Goal: Participate in discussion

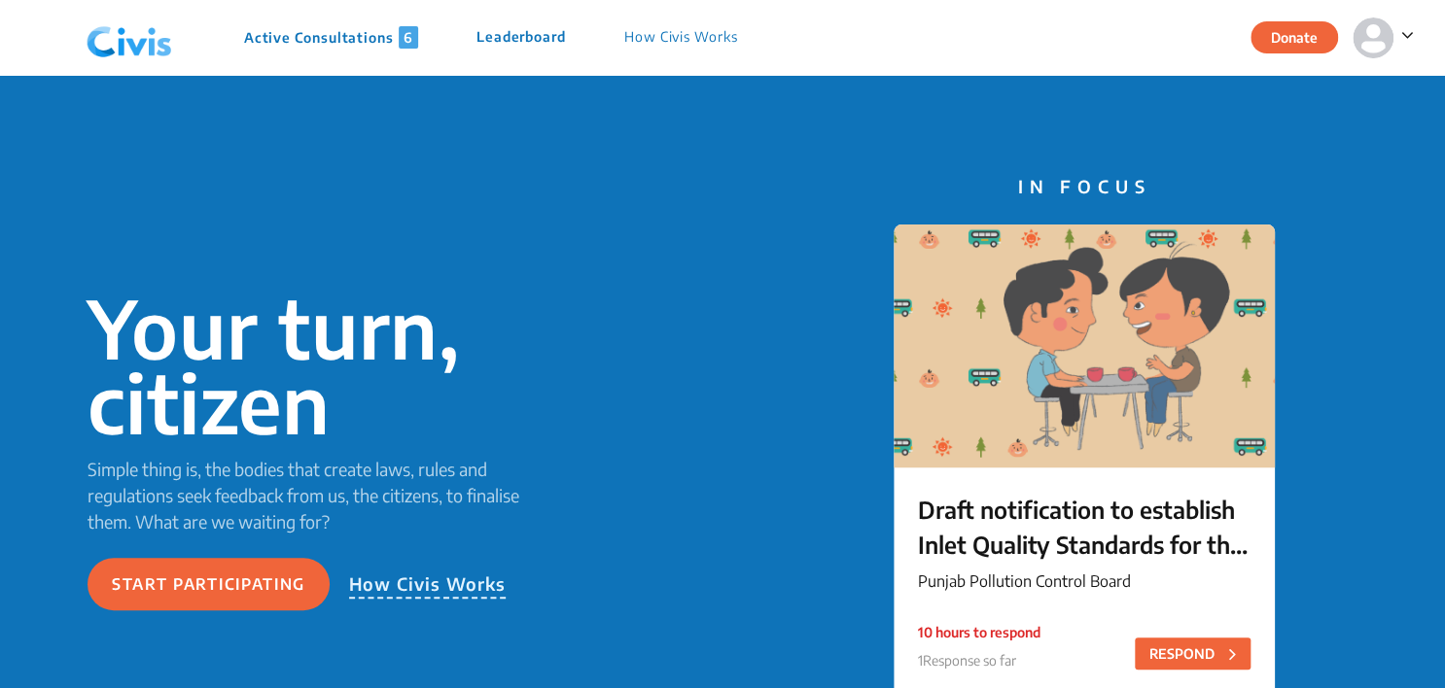
click at [296, 30] on p "Active Consultations 6" at bounding box center [331, 37] width 174 height 22
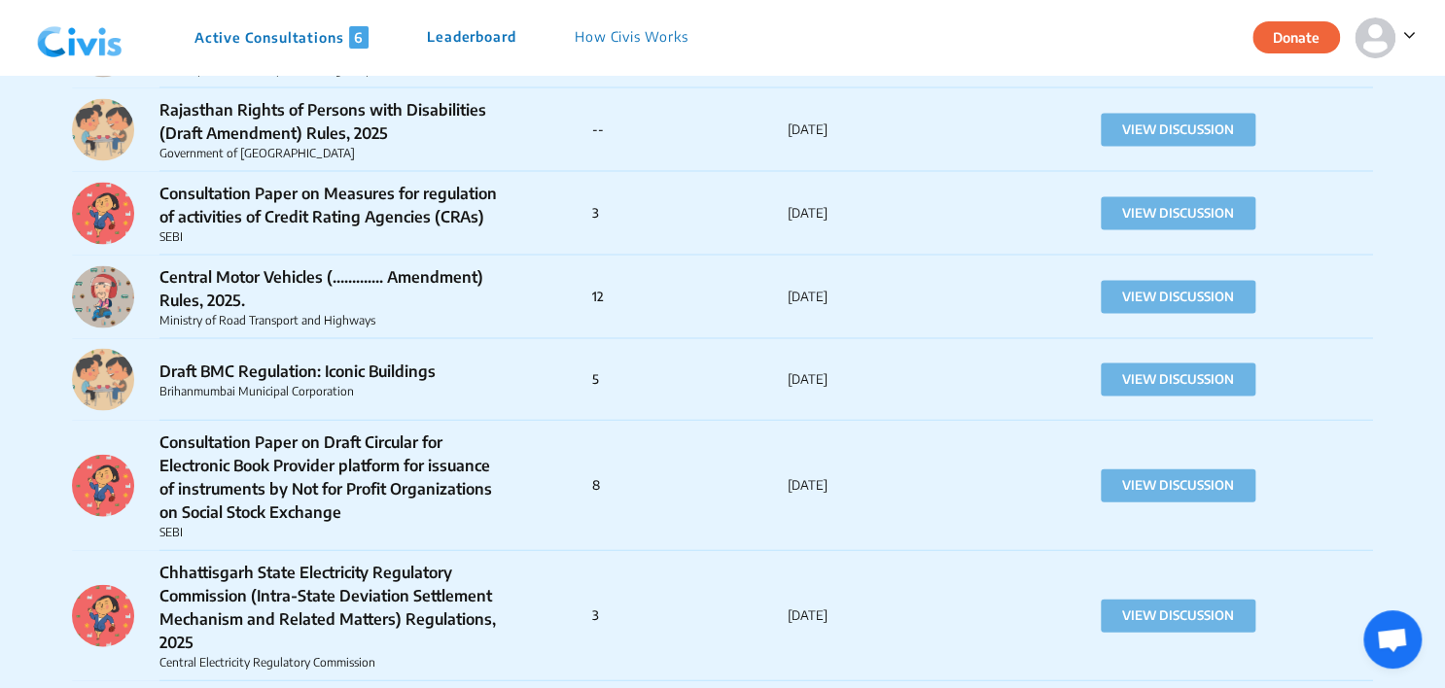
scroll to position [10785, 0]
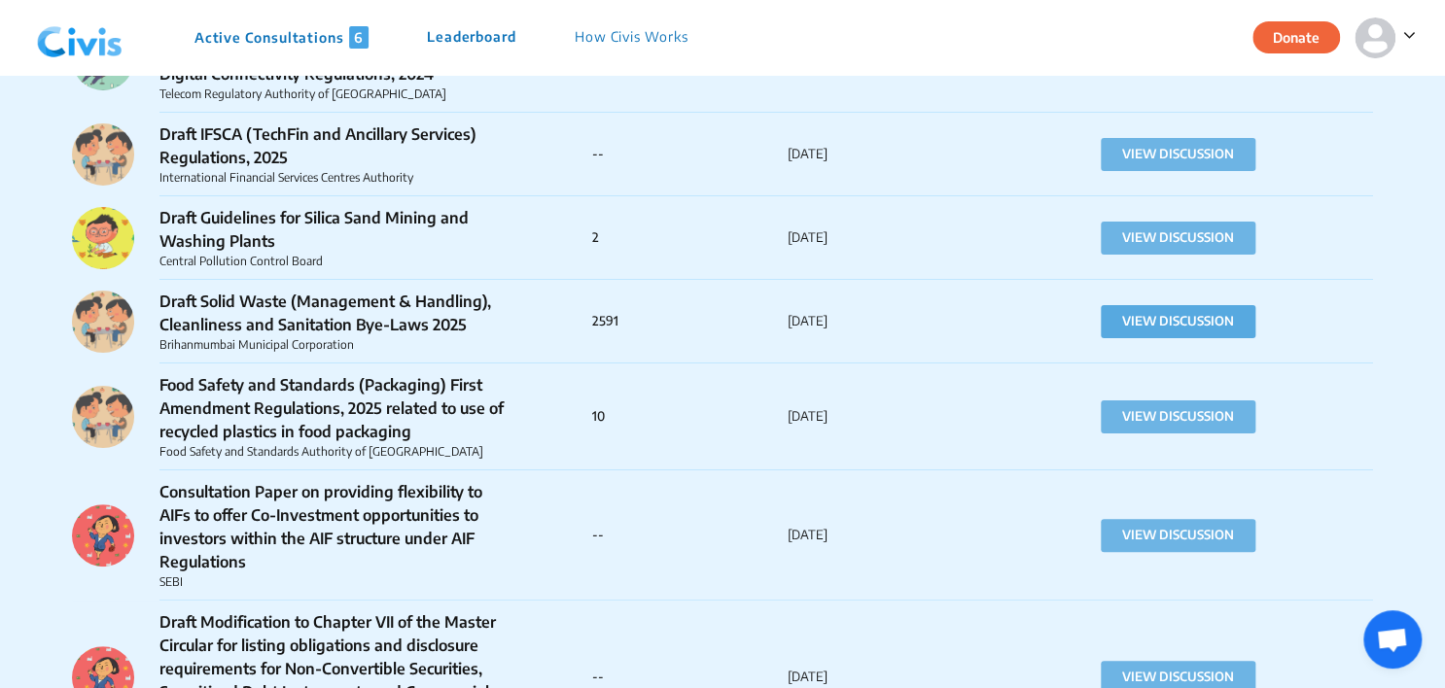
click at [1183, 332] on button "VIEW DISCUSSION" at bounding box center [1177, 321] width 155 height 33
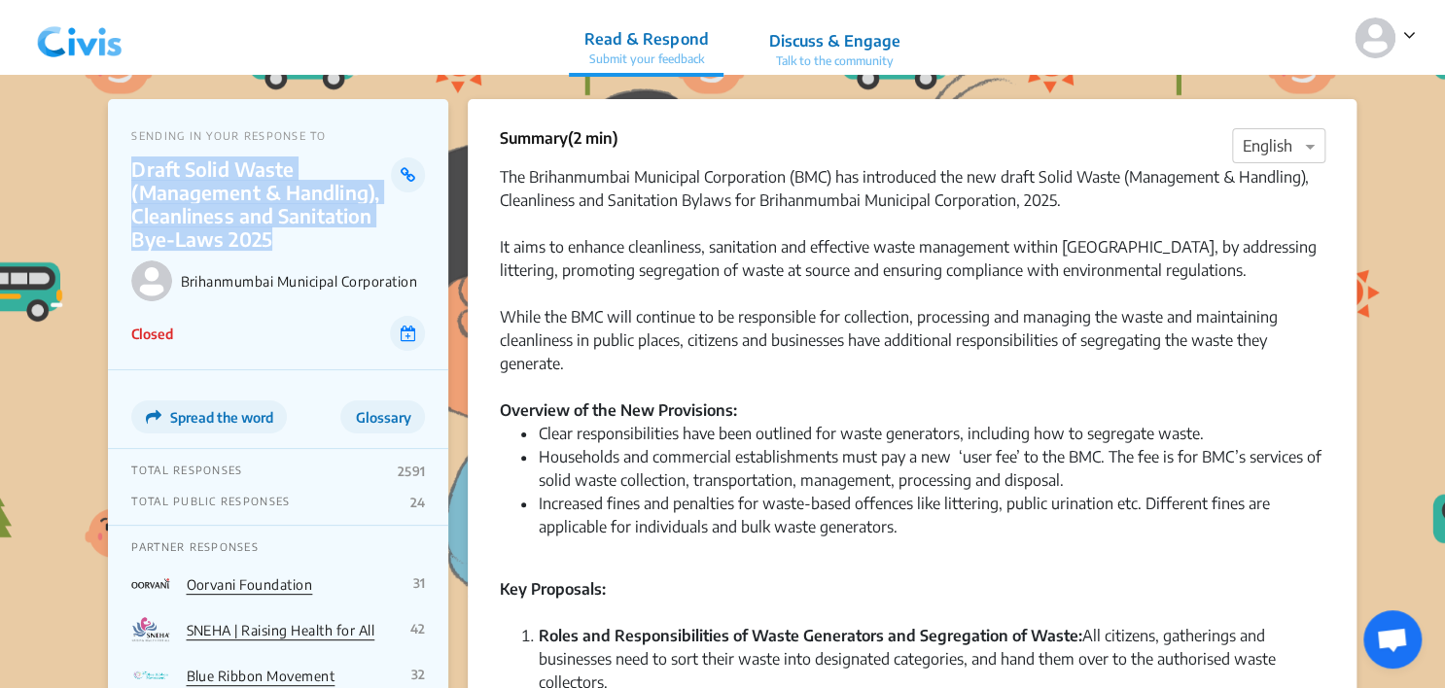
drag, startPoint x: 132, startPoint y: 162, endPoint x: 298, endPoint y: 230, distance: 179.6
click at [298, 230] on p "Draft Solid Waste (Management & Handling), Cleanliness and Sanitation Bye-Laws …" at bounding box center [261, 203] width 260 height 93
copy p "Draft Solid Waste (Management & Handling), Cleanliness and Sanitation Bye-Laws …"
